Goal: Information Seeking & Learning: Compare options

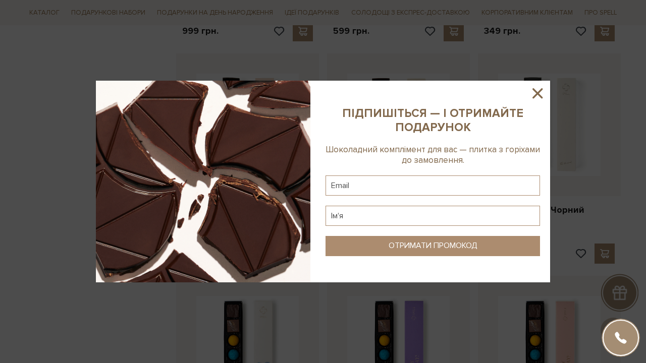
click at [125, 6] on div at bounding box center [323, 181] width 646 height 363
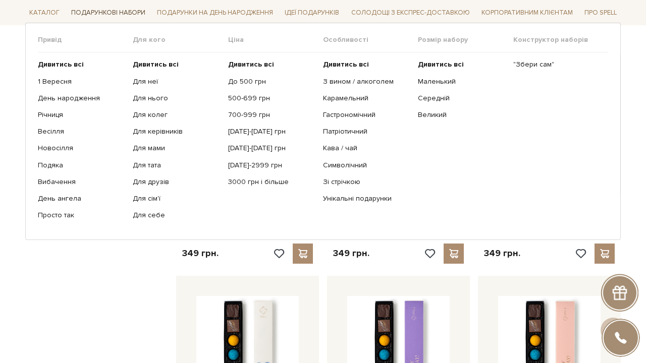
click at [125, 13] on span "Подарункові набори" at bounding box center [108, 13] width 82 height 16
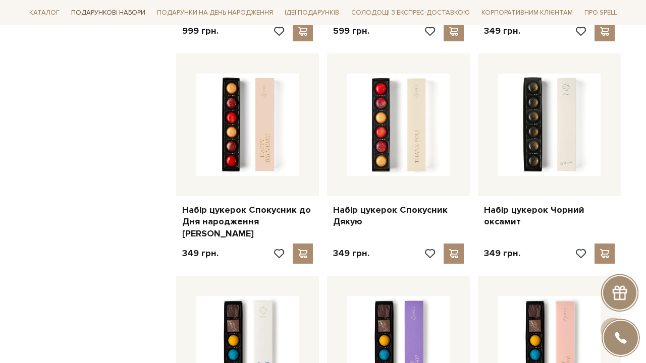
click at [125, 13] on span "Подарункові набори" at bounding box center [108, 13] width 82 height 16
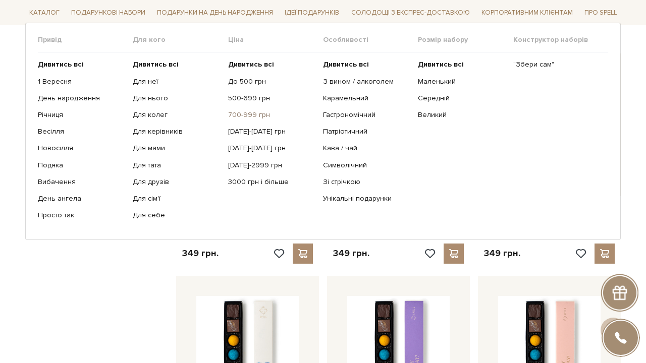
click at [251, 116] on link "700-999 грн" at bounding box center [271, 115] width 87 height 9
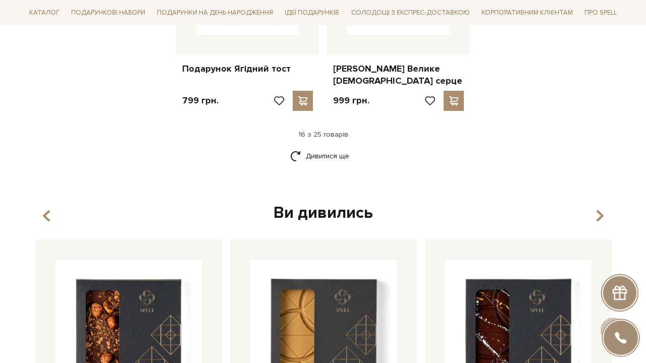
scroll to position [1340, 0]
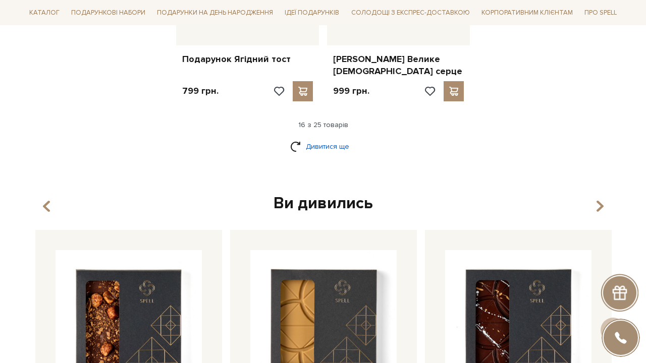
click at [307, 138] on link "Дивитися ще" at bounding box center [323, 147] width 66 height 18
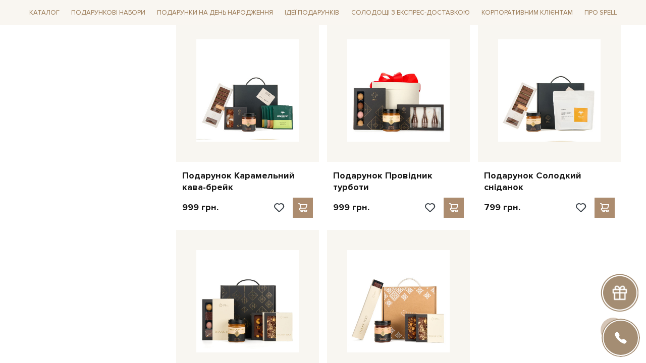
scroll to position [1645, 0]
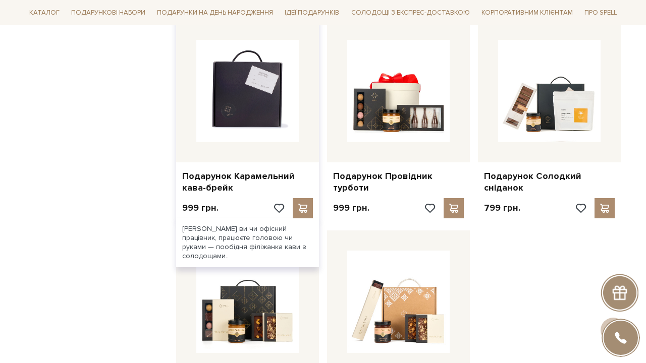
click at [261, 79] on img at bounding box center [247, 91] width 102 height 102
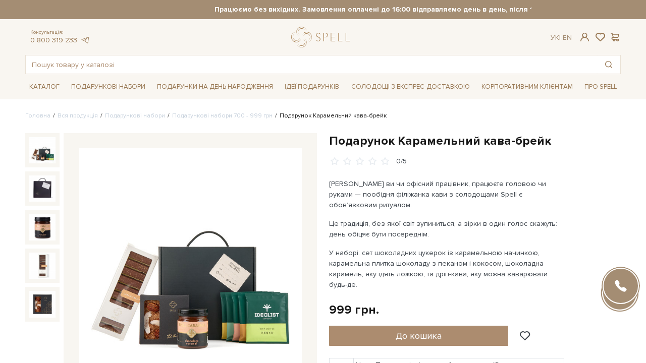
click at [215, 249] on img at bounding box center [190, 259] width 223 height 223
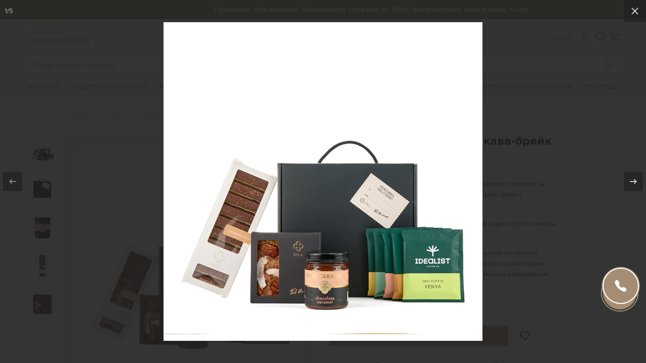
click at [486, 162] on div at bounding box center [323, 181] width 646 height 363
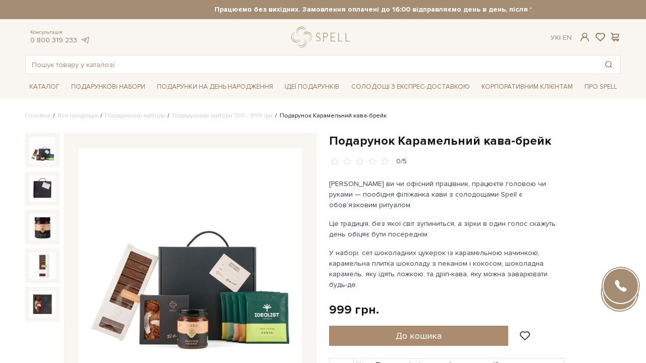
click at [226, 219] on img at bounding box center [190, 259] width 223 height 223
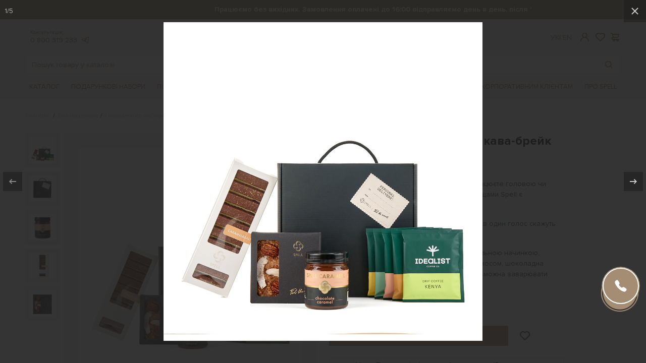
click at [523, 106] on div at bounding box center [323, 181] width 646 height 363
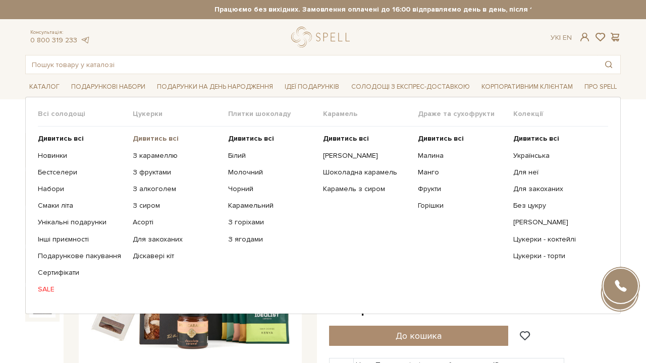
click at [165, 141] on b "Дивитись всі" at bounding box center [156, 138] width 46 height 9
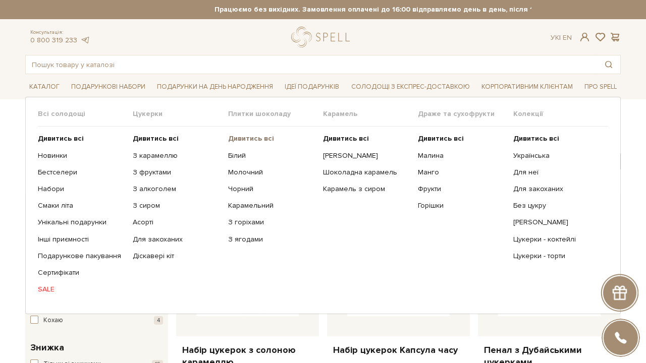
click at [242, 135] on b "Дивитись всі" at bounding box center [251, 138] width 46 height 9
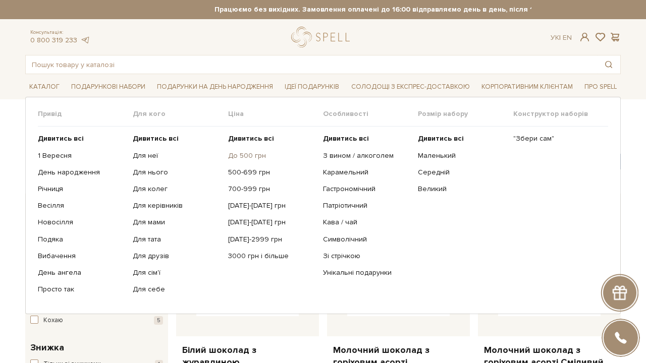
click at [252, 153] on link "До 500 грн" at bounding box center [271, 155] width 87 height 9
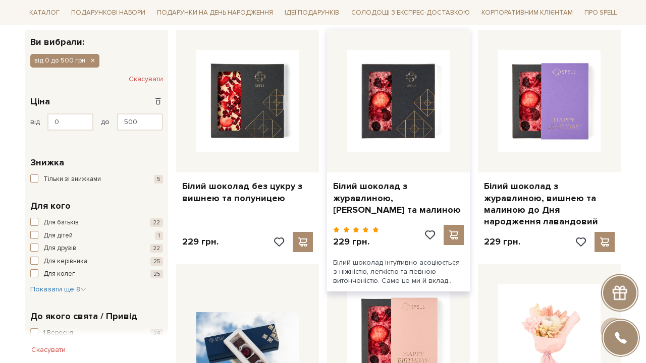
type input "59"
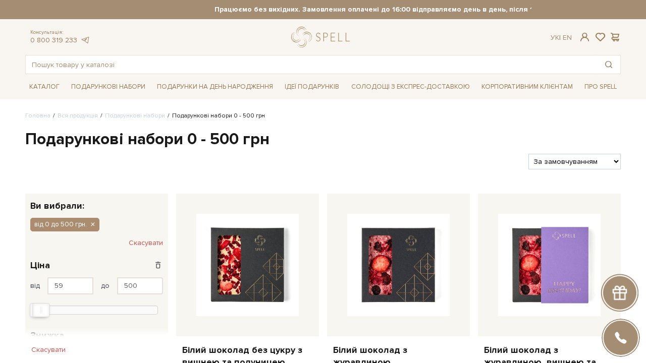
select select "[URL][DOMAIN_NAME]"
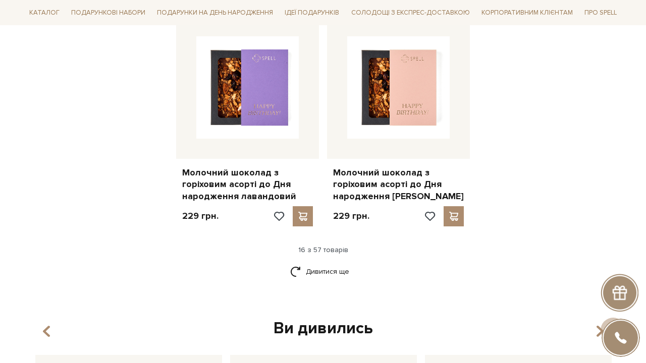
scroll to position [1314, 0]
click at [338, 263] on link "Дивитися ще" at bounding box center [323, 272] width 66 height 18
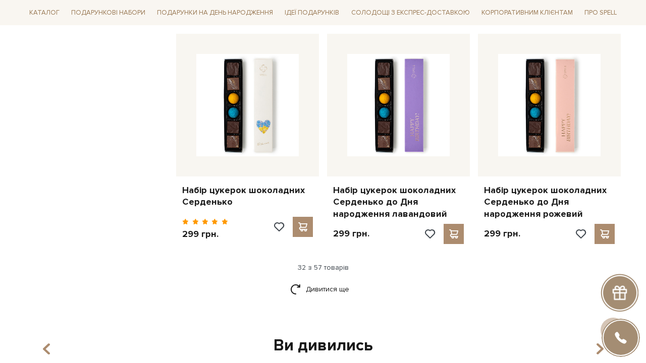
scroll to position [2416, 0]
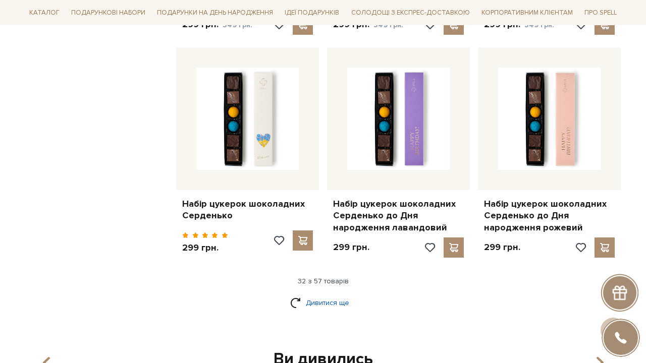
click at [311, 294] on link "Дивитися ще" at bounding box center [323, 303] width 66 height 18
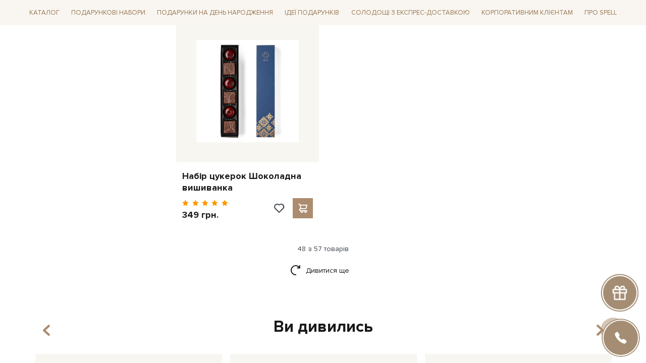
scroll to position [3792, 0]
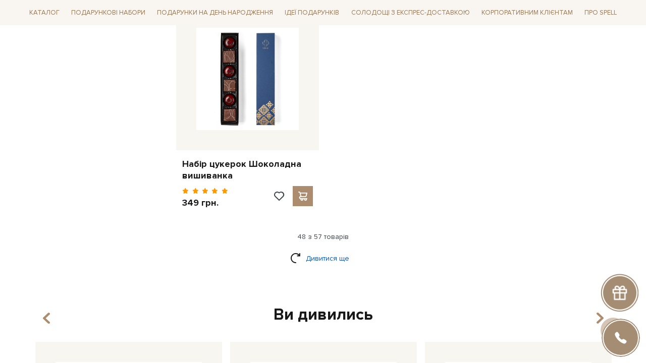
click at [317, 250] on link "Дивитися ще" at bounding box center [323, 259] width 66 height 18
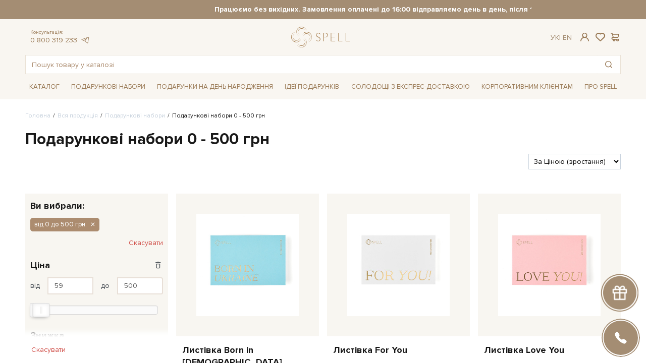
scroll to position [0, 0]
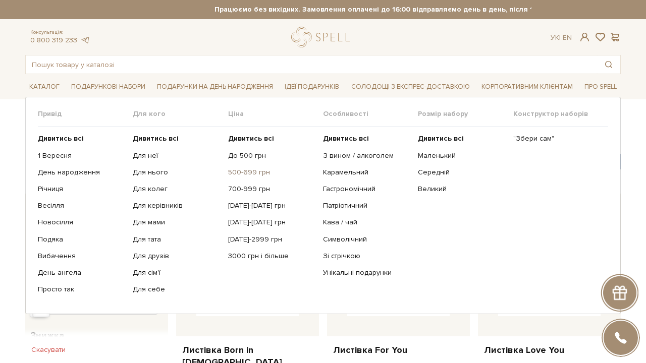
click at [247, 172] on link "500-699 грн" at bounding box center [271, 172] width 87 height 9
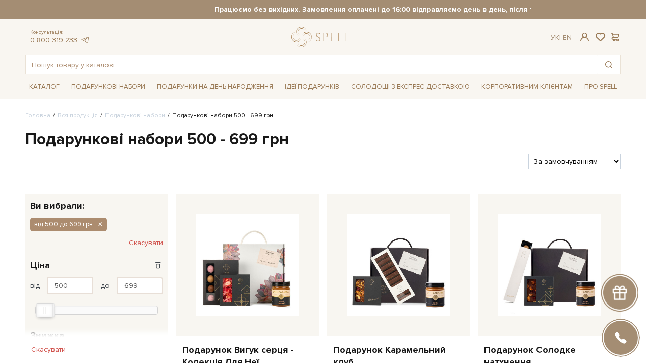
select select "[URL][DOMAIN_NAME]"
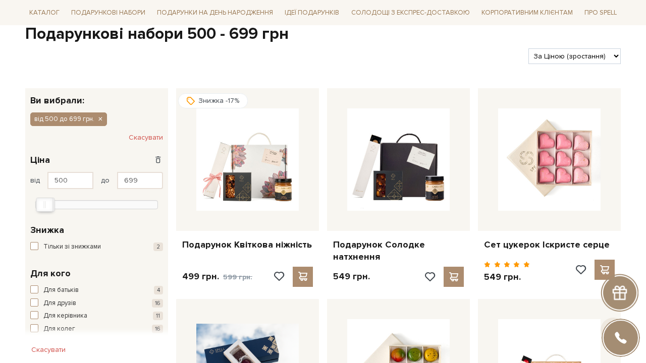
scroll to position [106, 0]
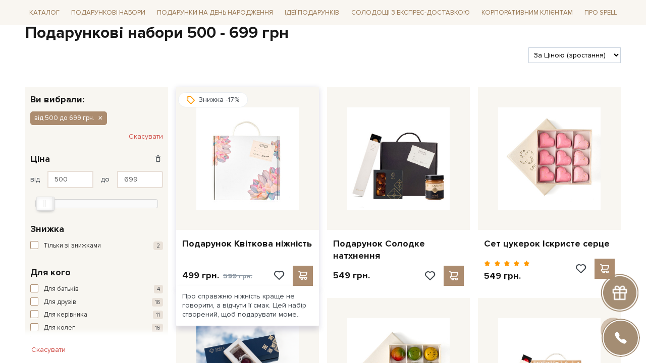
click at [267, 128] on img at bounding box center [247, 158] width 102 height 102
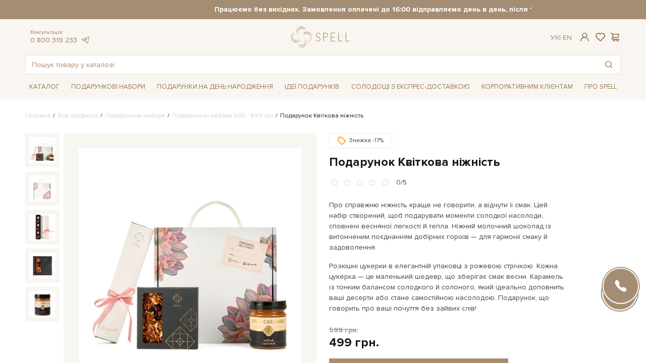
click at [207, 229] on img at bounding box center [190, 259] width 223 height 223
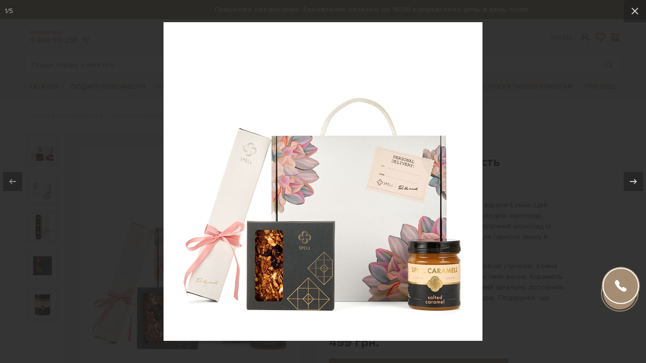
click at [523, 141] on div at bounding box center [323, 181] width 646 height 363
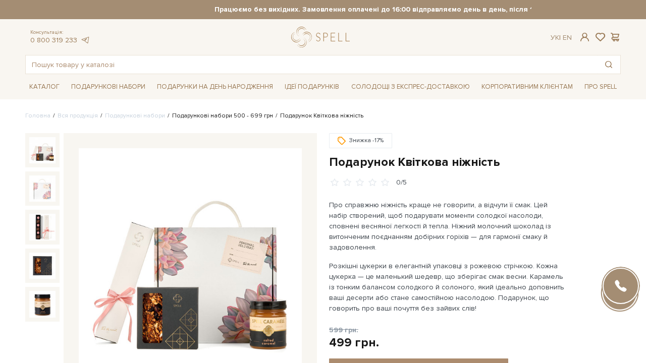
click at [215, 114] on link "Подарункові набори 500 - 699 грн" at bounding box center [222, 116] width 101 height 8
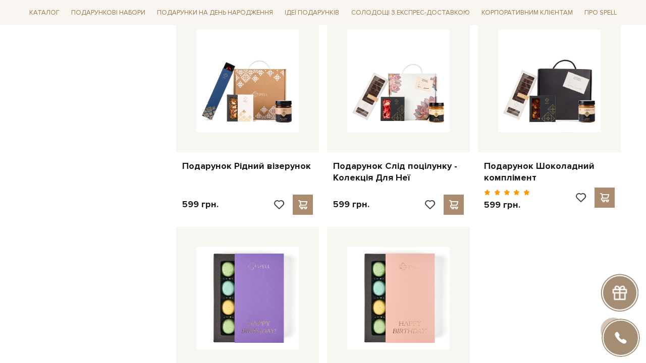
scroll to position [1028, 0]
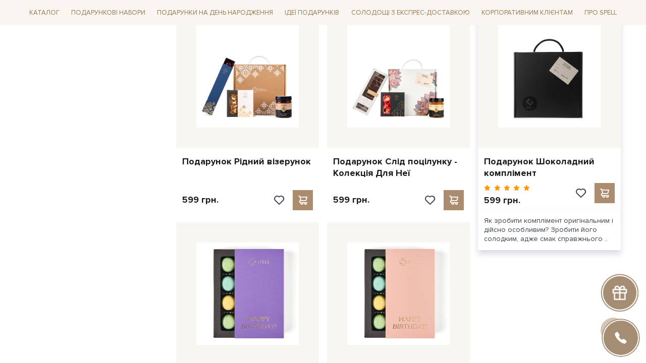
click at [584, 80] on img at bounding box center [549, 76] width 102 height 102
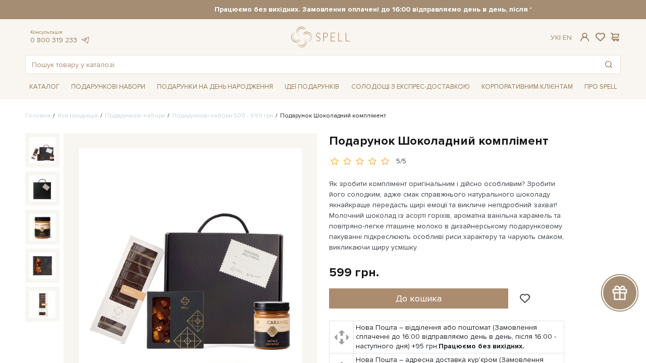
click at [241, 178] on img at bounding box center [190, 259] width 223 height 223
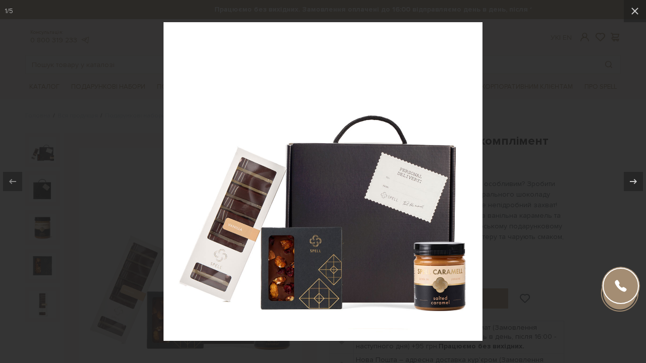
click at [561, 126] on div at bounding box center [323, 181] width 646 height 363
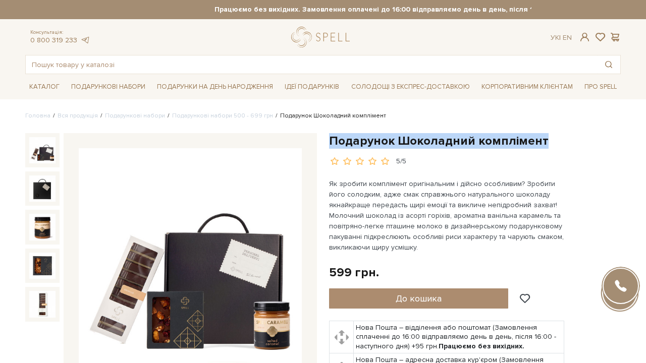
drag, startPoint x: 331, startPoint y: 140, endPoint x: 578, endPoint y: 140, distance: 246.8
click at [578, 140] on h1 "Подарунок Шоколадний комплімент" at bounding box center [475, 141] width 292 height 16
copy h1 "Подарунок Шоколадний комплімент"
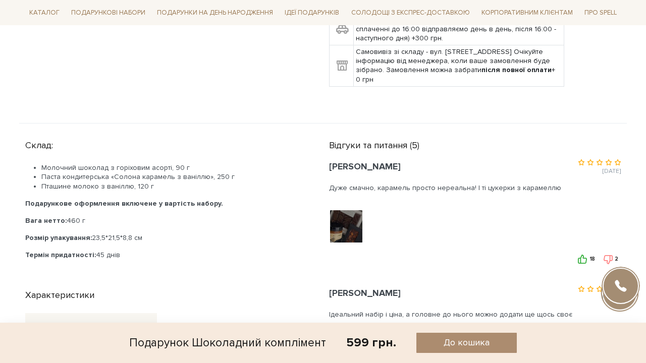
scroll to position [423, 0]
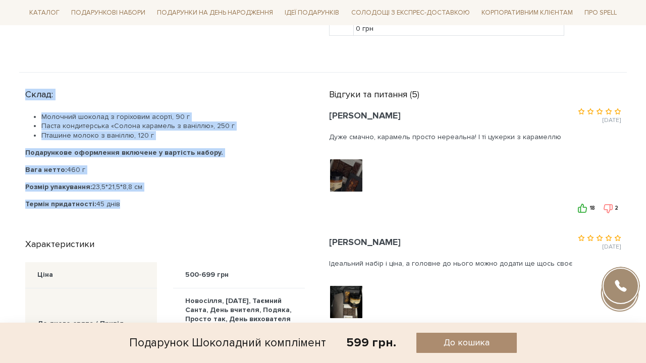
drag, startPoint x: 26, startPoint y: 92, endPoint x: 123, endPoint y: 199, distance: 144.7
click at [123, 199] on div "Склад: Молочний шоколад з горіховим асорті, 90 г Паста кондитерська «Солона кар…" at bounding box center [171, 156] width 292 height 142
copy div "Склад: Молочний шоколад з горіховим асорті, 90 г Паста кондитерська «Солона кар…"
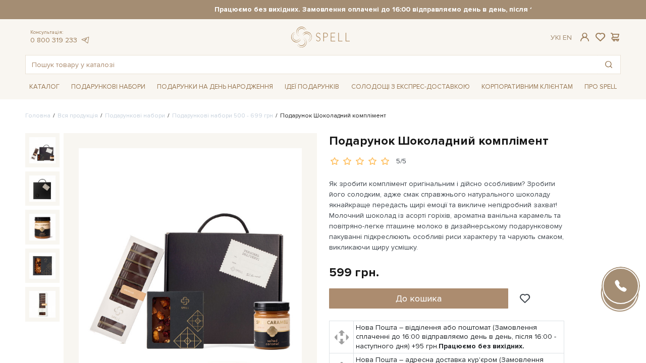
scroll to position [0, 0]
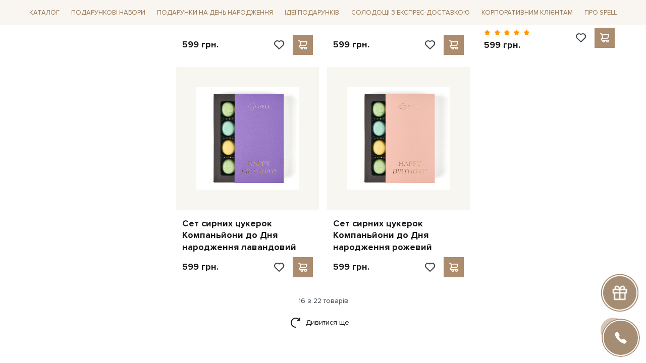
scroll to position [1202, 0]
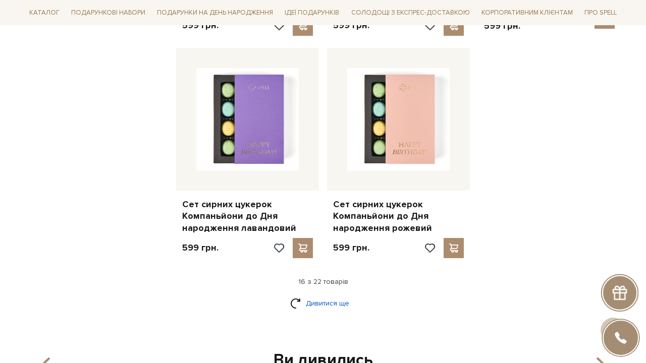
click at [329, 295] on link "Дивитися ще" at bounding box center [323, 304] width 66 height 18
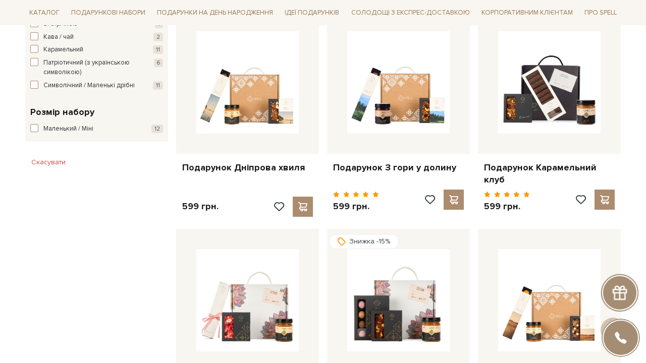
scroll to position [592, 0]
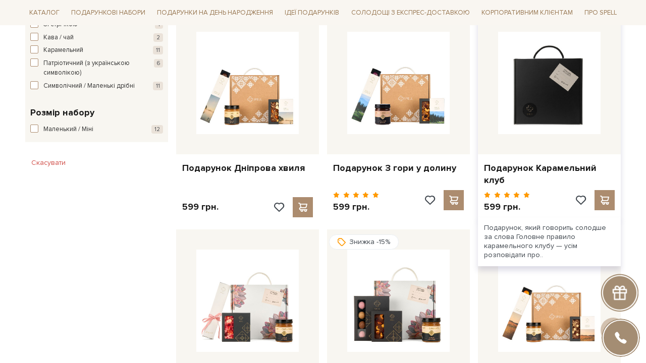
click at [528, 109] on img at bounding box center [549, 83] width 102 height 102
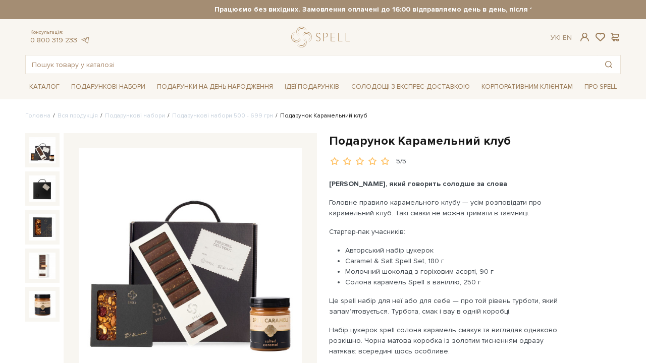
click at [248, 210] on img at bounding box center [190, 259] width 223 height 223
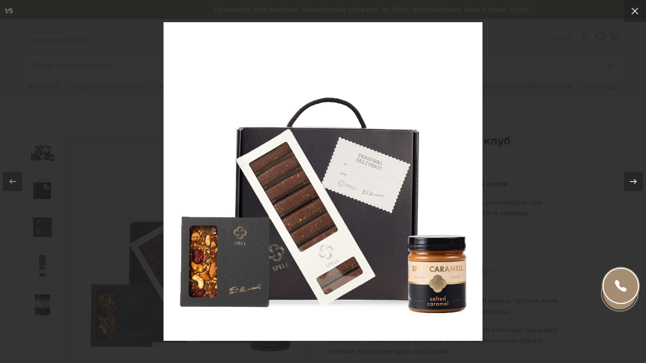
click at [528, 135] on div at bounding box center [323, 181] width 646 height 363
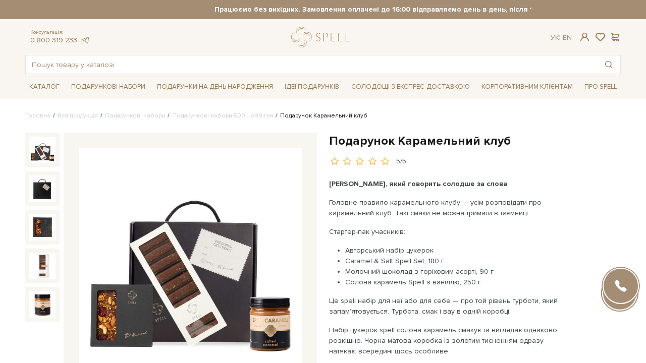
click at [470, 156] on div "Подарунок Карамельний клуб 5/5" at bounding box center [475, 149] width 292 height 33
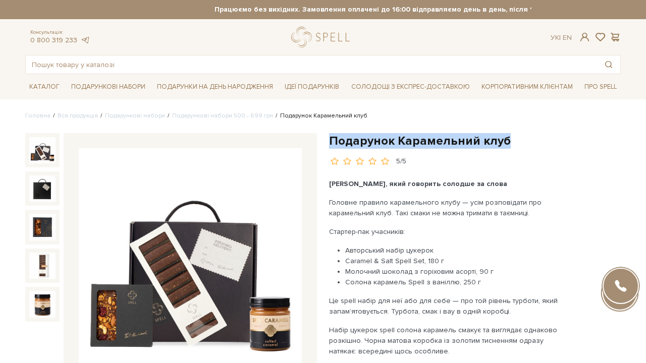
drag, startPoint x: 333, startPoint y: 139, endPoint x: 540, endPoint y: 141, distance: 207.9
click at [540, 141] on h1 "Подарунок Карамельний клуб" at bounding box center [475, 141] width 292 height 16
copy h1 "Подарунок Карамельний клуб"
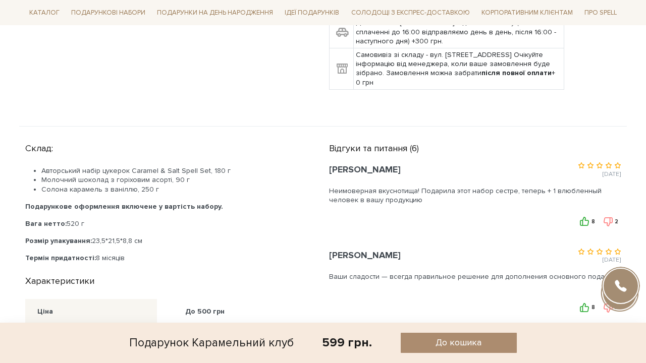
scroll to position [503, 0]
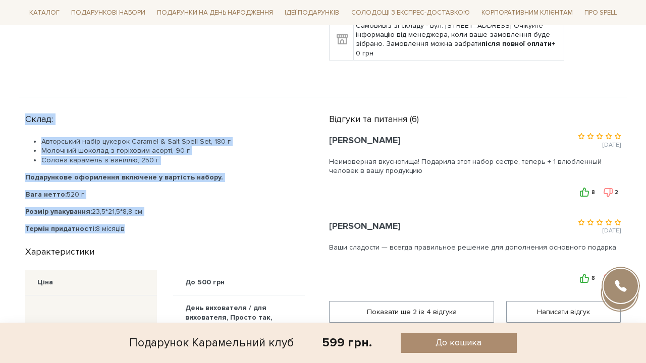
drag, startPoint x: 138, startPoint y: 228, endPoint x: 25, endPoint y: 116, distance: 159.2
click at [25, 115] on div "Склад: Авторський набір цукерок Caramel & Salt Spell Set, 180 г Молочний шокола…" at bounding box center [171, 320] width 304 height 420
copy div "Склад: Авторський набір цукерок Caramel & Salt Spell Set, 180 г Молочний шокола…"
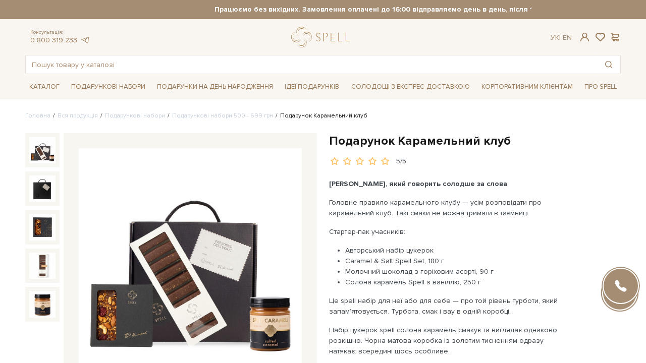
scroll to position [0, 0]
